Goal: Information Seeking & Learning: Compare options

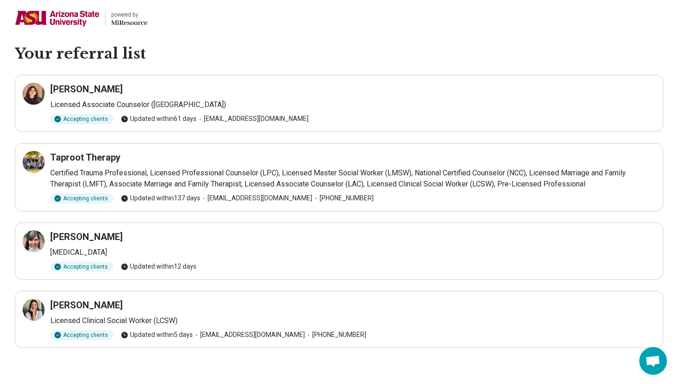
click at [79, 157] on h3 "Taproot Therapy" at bounding box center [85, 157] width 70 height 13
click at [66, 91] on h3 "[PERSON_NAME]" at bounding box center [86, 89] width 72 height 13
